Goal: Task Accomplishment & Management: Use online tool/utility

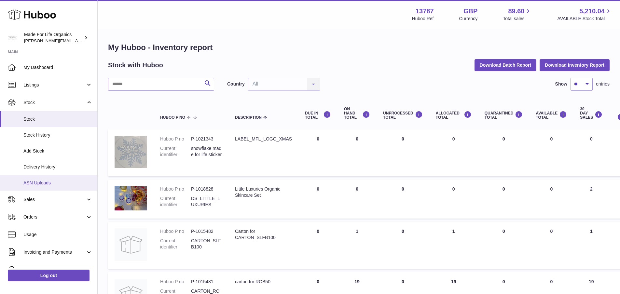
click at [33, 183] on span "ASN Uploads" at bounding box center [57, 183] width 69 height 6
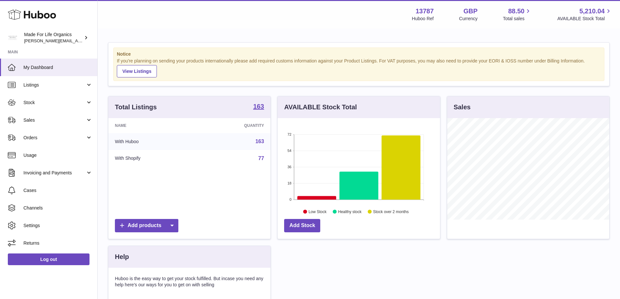
scroll to position [102, 162]
click at [25, 117] on span "Sales" at bounding box center [54, 120] width 62 height 6
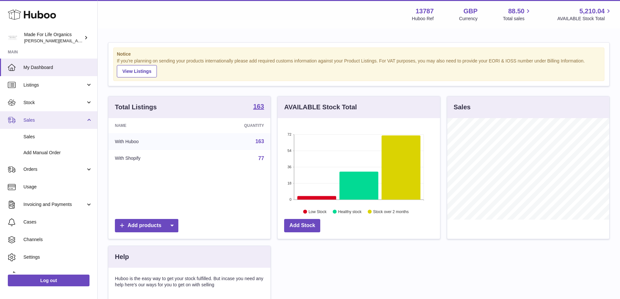
click at [25, 117] on span "Sales" at bounding box center [54, 120] width 62 height 6
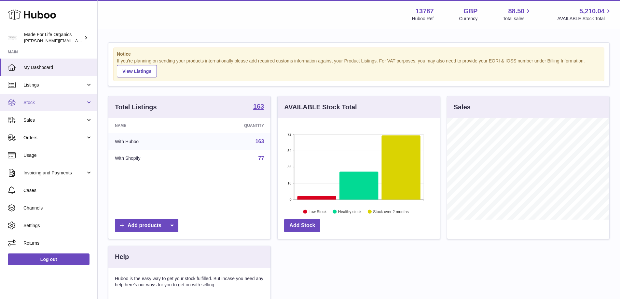
click at [87, 101] on link "Stock" at bounding box center [48, 103] width 97 height 18
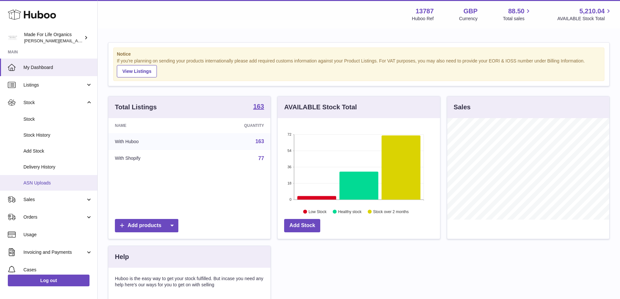
click at [48, 179] on link "ASN Uploads" at bounding box center [48, 183] width 97 height 16
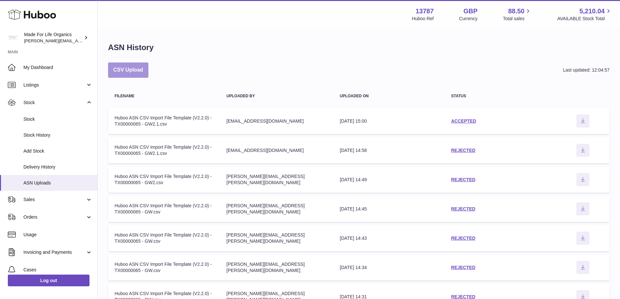
click at [139, 74] on button "CSV Upload" at bounding box center [128, 69] width 40 height 15
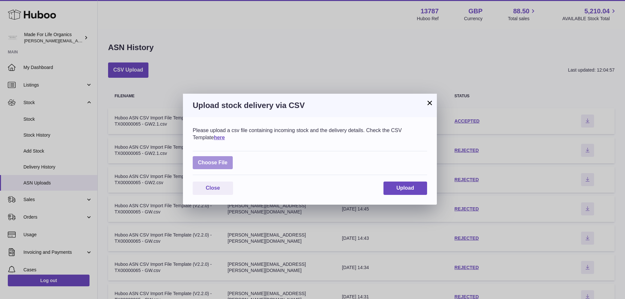
click at [218, 161] on label at bounding box center [213, 162] width 40 height 13
click at [227, 160] on input "file" at bounding box center [227, 159] width 0 height 0
type input "**********"
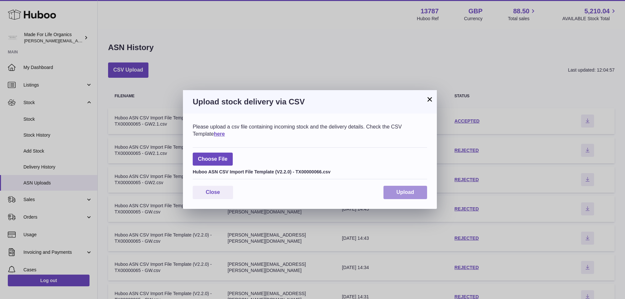
click at [401, 190] on span "Upload" at bounding box center [405, 192] width 18 height 6
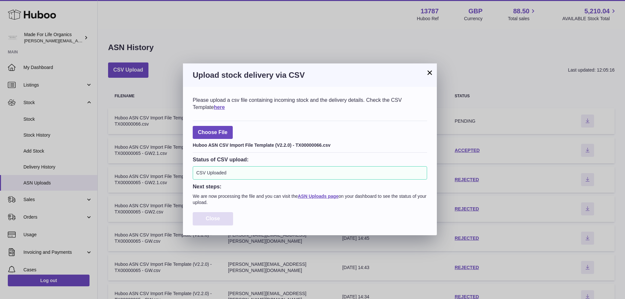
click at [211, 218] on span "Close" at bounding box center [213, 219] width 14 height 6
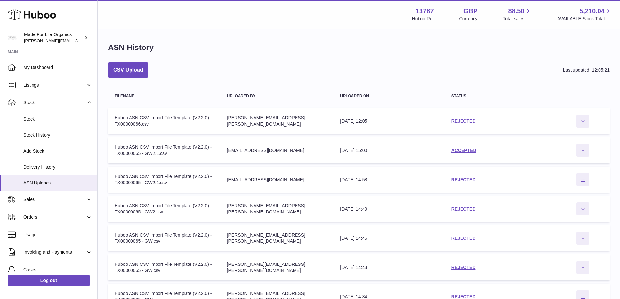
click at [453, 119] on link "REJECTED" at bounding box center [463, 120] width 24 height 5
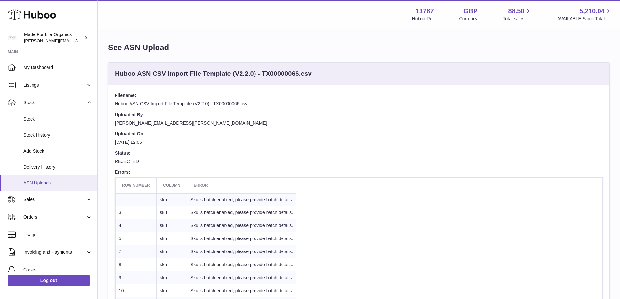
click at [43, 184] on span "ASN Uploads" at bounding box center [57, 183] width 69 height 6
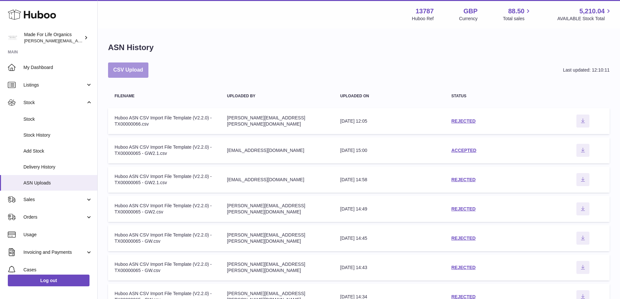
click at [118, 70] on button "CSV Upload" at bounding box center [128, 69] width 40 height 15
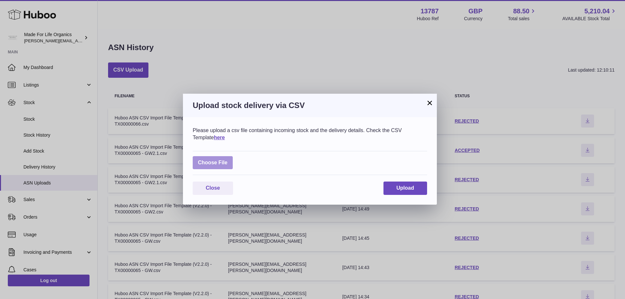
click at [198, 162] on label at bounding box center [213, 162] width 40 height 13
click at [227, 160] on input "file" at bounding box center [227, 159] width 0 height 0
type input "**********"
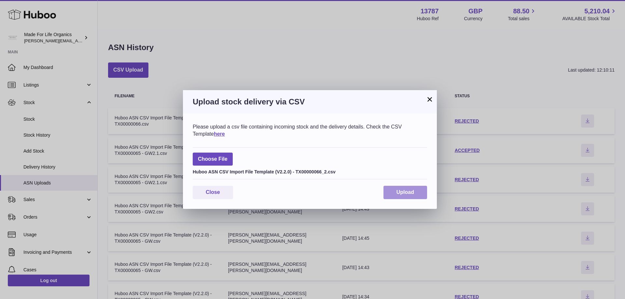
click at [394, 193] on button "Upload" at bounding box center [405, 192] width 44 height 13
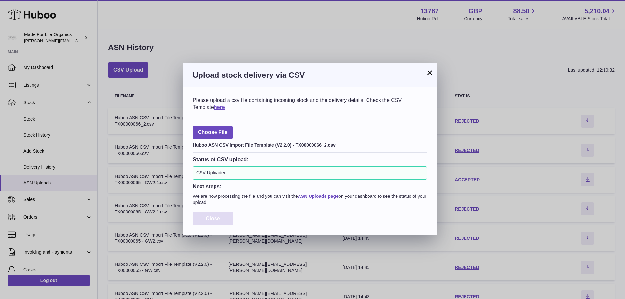
click at [209, 219] on span "Close" at bounding box center [213, 219] width 14 height 6
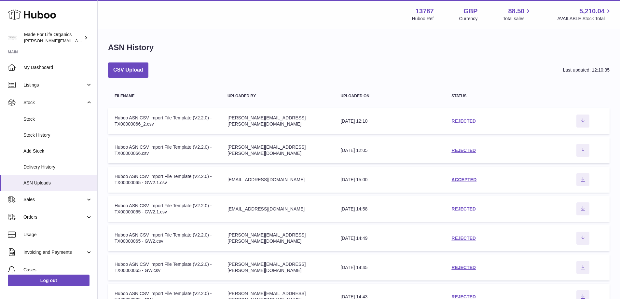
click at [459, 121] on link "REJECTED" at bounding box center [463, 120] width 24 height 5
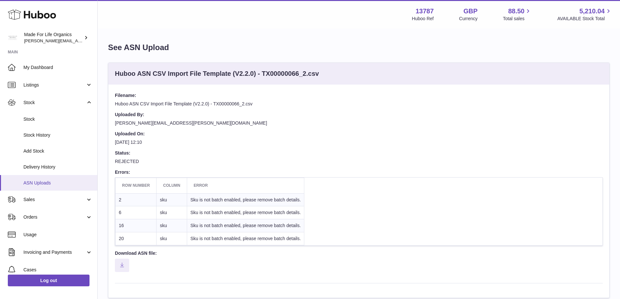
click at [33, 179] on link "ASN Uploads" at bounding box center [48, 183] width 97 height 16
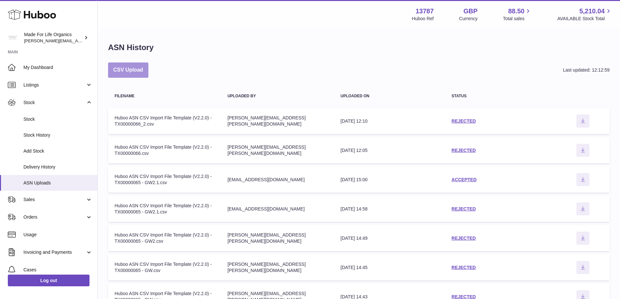
click at [123, 68] on button "CSV Upload" at bounding box center [128, 69] width 40 height 15
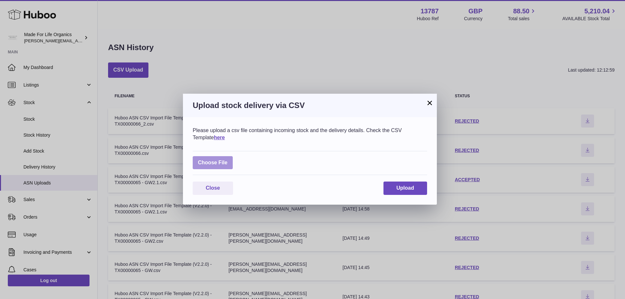
click at [224, 164] on label at bounding box center [213, 162] width 40 height 13
click at [227, 160] on input "file" at bounding box center [227, 159] width 0 height 0
type input "**********"
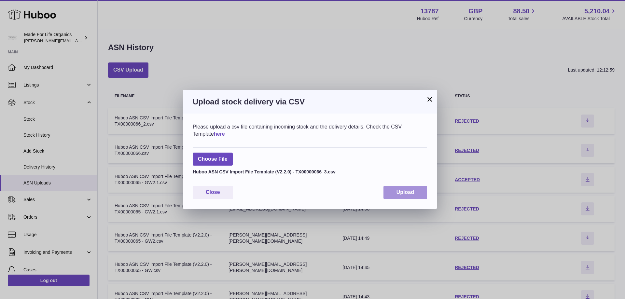
click at [404, 189] on button "Upload" at bounding box center [405, 192] width 44 height 13
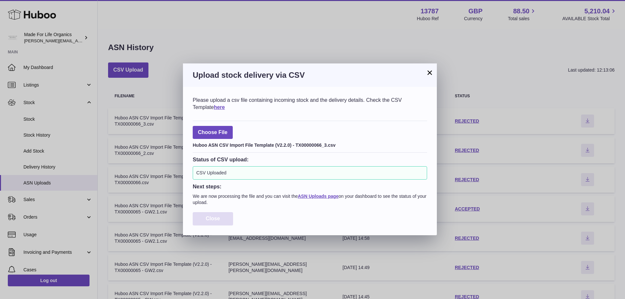
click at [211, 218] on span "Close" at bounding box center [213, 219] width 14 height 6
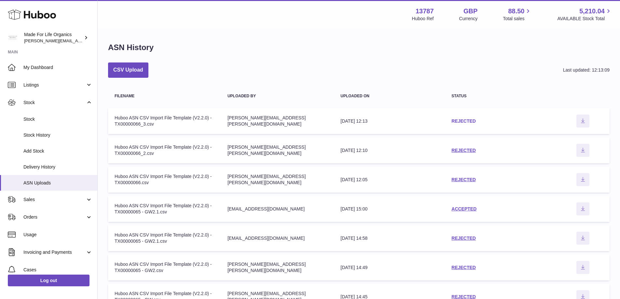
click at [459, 119] on link "REJECTED" at bounding box center [463, 120] width 24 height 5
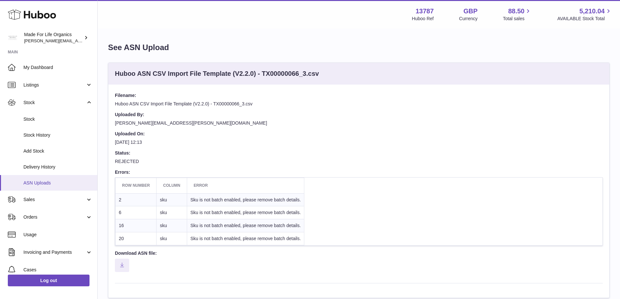
click at [44, 182] on span "ASN Uploads" at bounding box center [57, 183] width 69 height 6
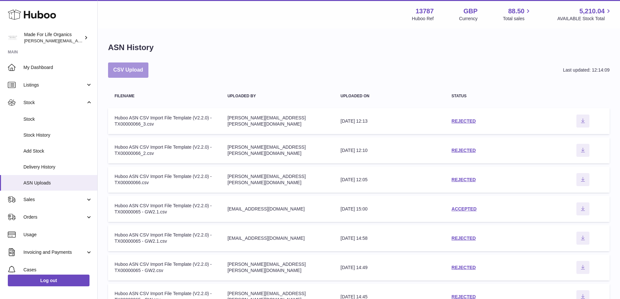
click at [127, 67] on button "CSV Upload" at bounding box center [128, 69] width 40 height 15
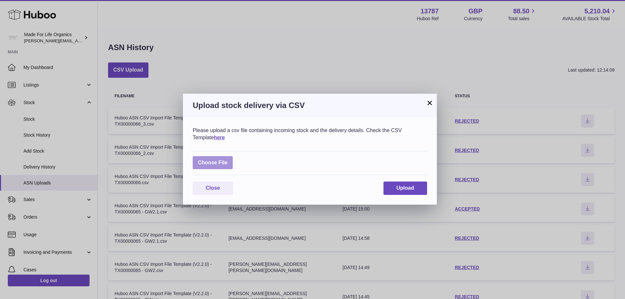
click at [212, 165] on label at bounding box center [213, 162] width 40 height 13
click at [227, 160] on input "file" at bounding box center [227, 159] width 0 height 0
type input "**********"
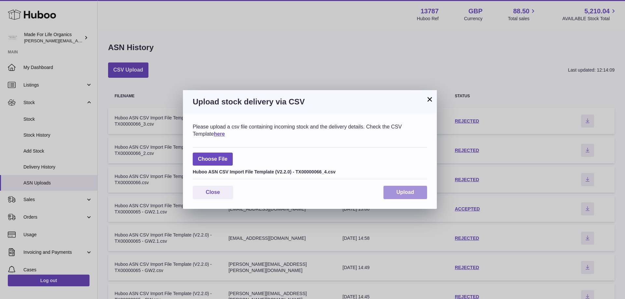
click at [404, 192] on span "Upload" at bounding box center [405, 192] width 18 height 6
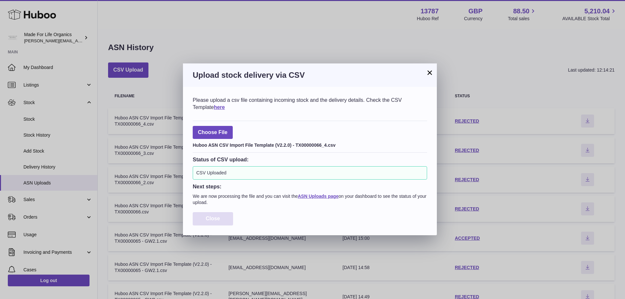
click at [211, 217] on span "Close" at bounding box center [213, 219] width 14 height 6
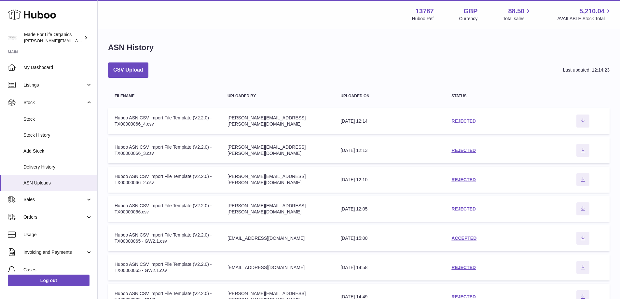
click at [465, 120] on link "REJECTED" at bounding box center [463, 120] width 24 height 5
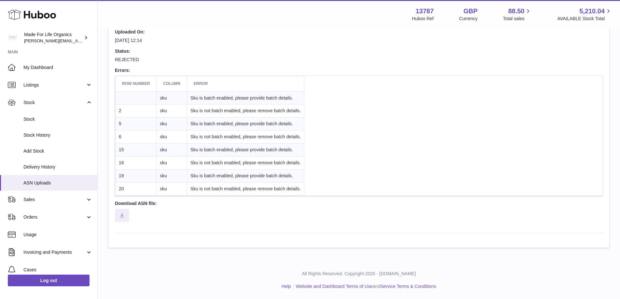
scroll to position [102, 0]
click at [43, 184] on span "ASN Uploads" at bounding box center [57, 183] width 69 height 6
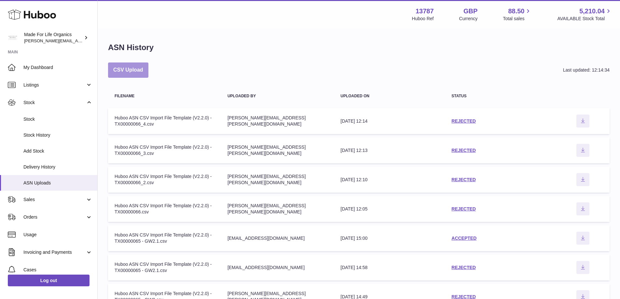
click at [134, 70] on button "CSV Upload" at bounding box center [128, 69] width 40 height 15
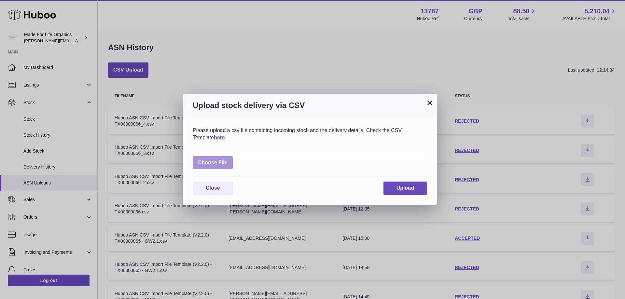
click at [219, 161] on label at bounding box center [213, 162] width 40 height 13
click at [227, 160] on input "file" at bounding box center [227, 159] width 0 height 0
type input "**********"
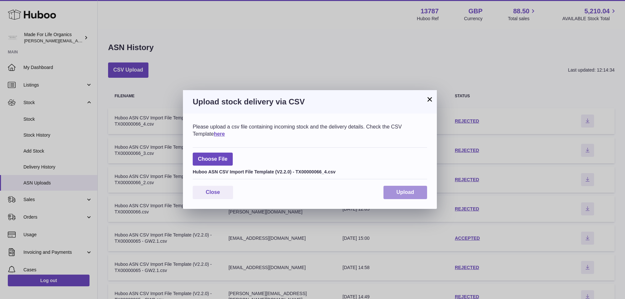
click at [402, 189] on button "Upload" at bounding box center [405, 192] width 44 height 13
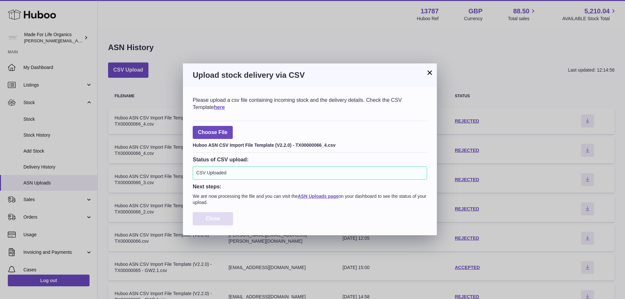
click at [202, 217] on button "Close" at bounding box center [213, 218] width 40 height 13
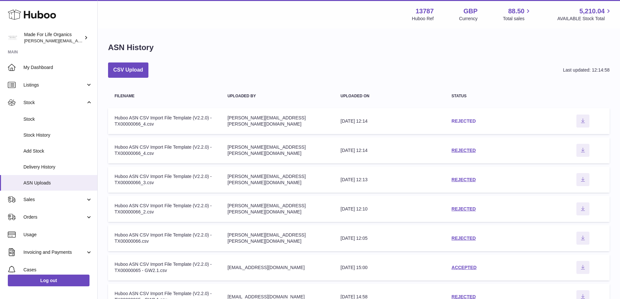
click at [463, 121] on link "REJECTED" at bounding box center [463, 120] width 24 height 5
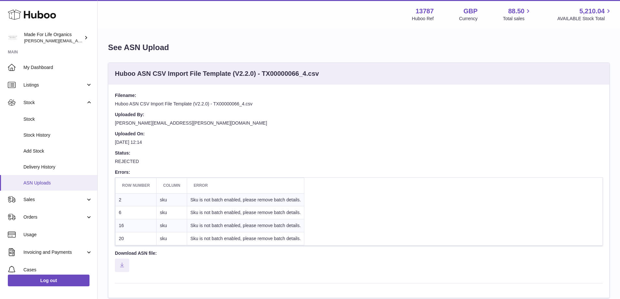
click at [34, 184] on span "ASN Uploads" at bounding box center [57, 183] width 69 height 6
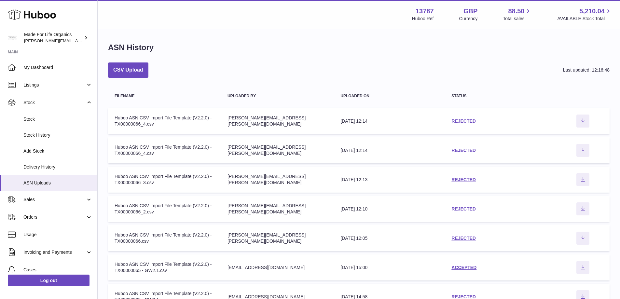
click at [458, 152] on link "REJECTED" at bounding box center [463, 150] width 24 height 5
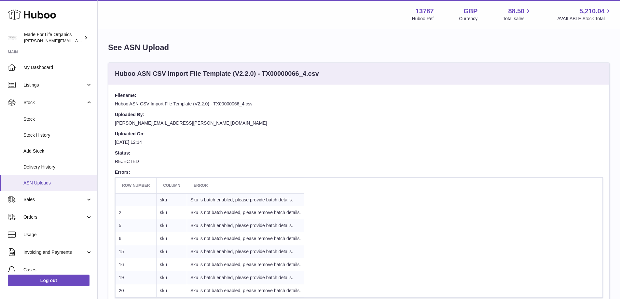
click at [36, 185] on span "ASN Uploads" at bounding box center [57, 183] width 69 height 6
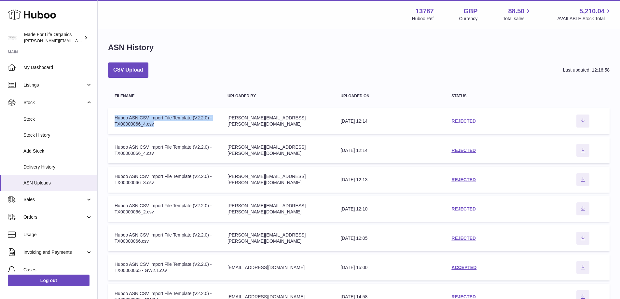
drag, startPoint x: 157, startPoint y: 125, endPoint x: 112, endPoint y: 121, distance: 45.1
click at [112, 121] on td "Filename Huboo ASN CSV Import File Template (V2.2.0) - TX00000066_4.csv" at bounding box center [164, 121] width 113 height 26
copy div "Huboo ASN CSV Import File Template (V2.2.0) - TX00000066_4.csv"
click at [460, 120] on link "REJECTED" at bounding box center [463, 120] width 24 height 5
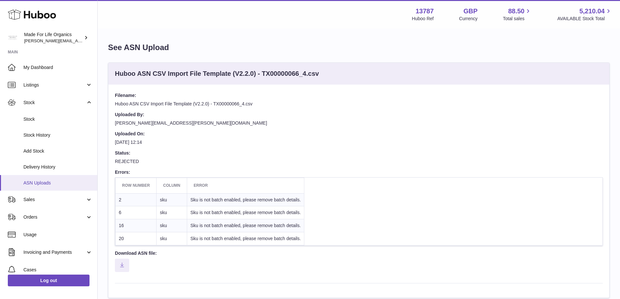
click at [47, 181] on span "ASN Uploads" at bounding box center [57, 183] width 69 height 6
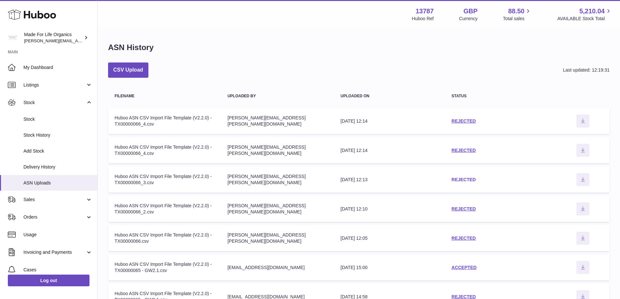
click at [467, 179] on link "REJECTED" at bounding box center [463, 179] width 24 height 5
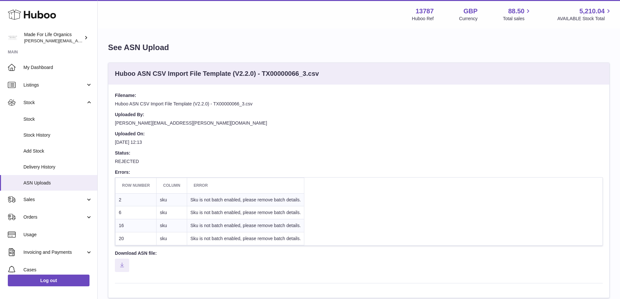
click at [447, 272] on dd at bounding box center [359, 268] width 488 height 18
click at [44, 180] on span "ASN Uploads" at bounding box center [57, 183] width 69 height 6
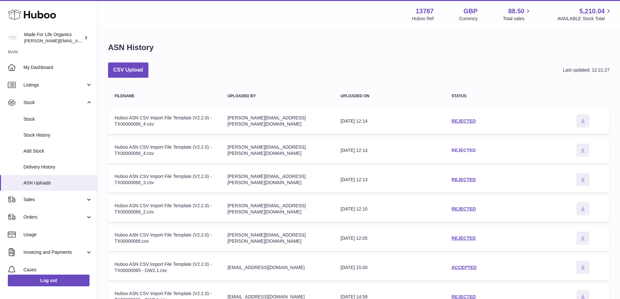
click at [461, 150] on link "REJECTED" at bounding box center [463, 150] width 24 height 5
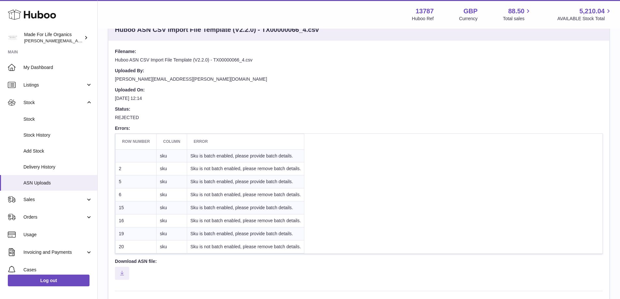
scroll to position [33, 0]
